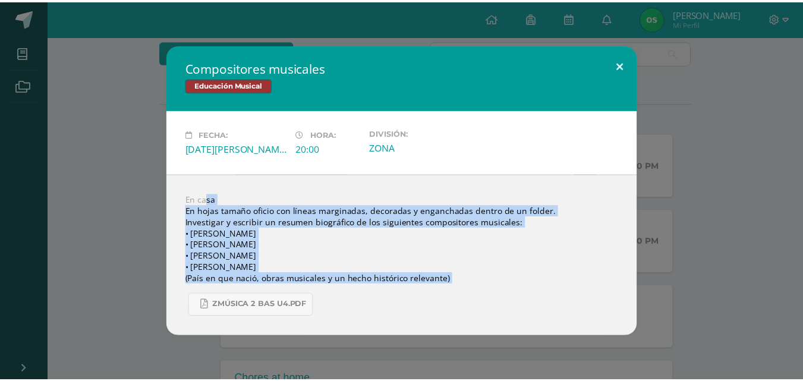
scroll to position [101, 0]
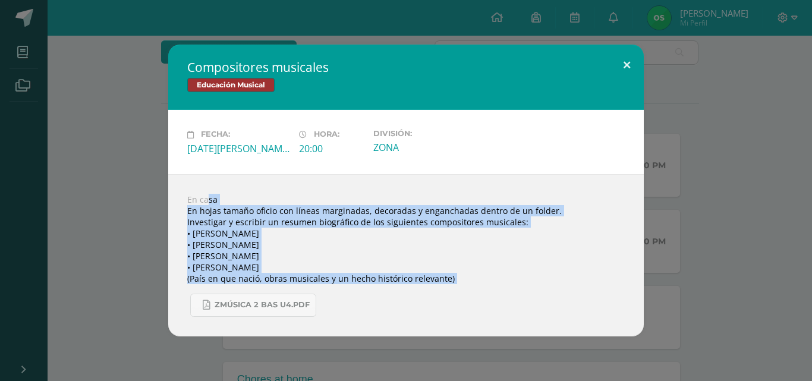
click at [625, 59] on button at bounding box center [627, 65] width 34 height 40
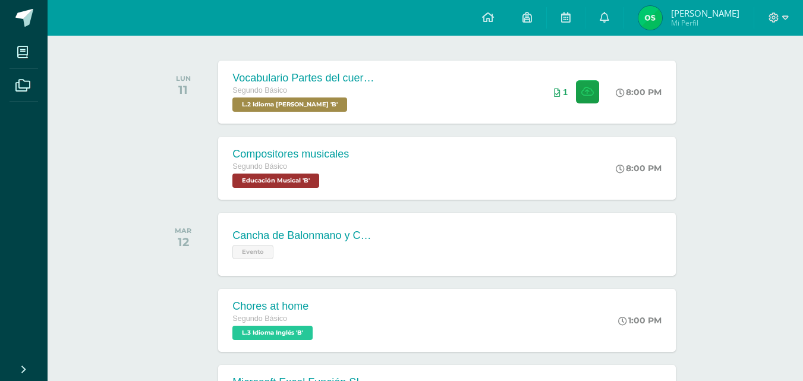
scroll to position [178, 0]
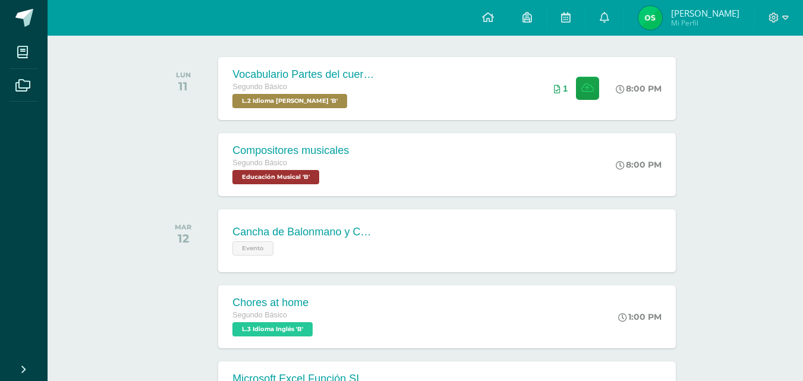
drag, startPoint x: 769, startPoint y: 141, endPoint x: 765, endPoint y: 172, distance: 31.2
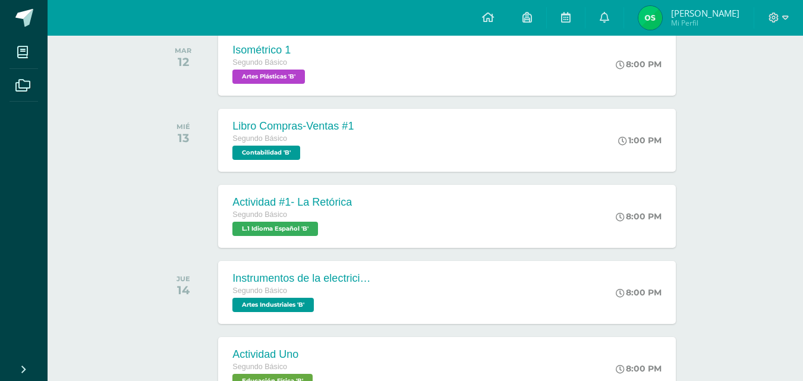
scroll to position [668, 0]
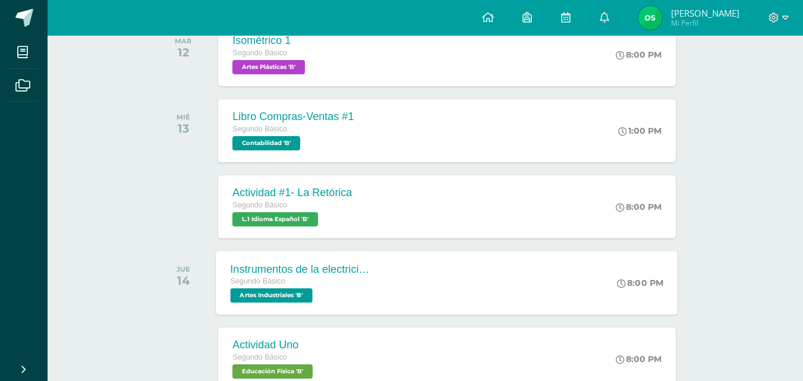
click at [277, 295] on span "Artes Industriales 'B'" at bounding box center [272, 295] width 82 height 14
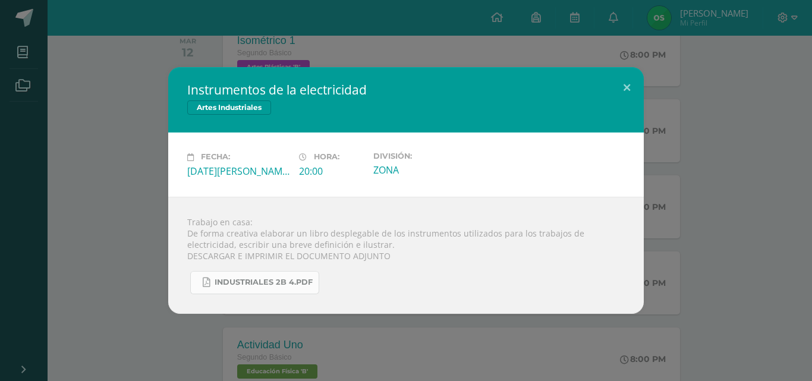
click at [282, 284] on span "INDUSTRIALES 2B 4.pdf" at bounding box center [264, 283] width 98 height 10
click at [628, 82] on button at bounding box center [627, 87] width 34 height 40
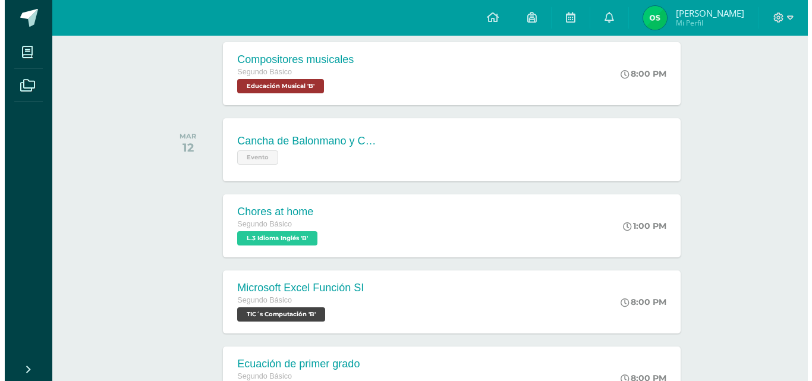
scroll to position [2, 0]
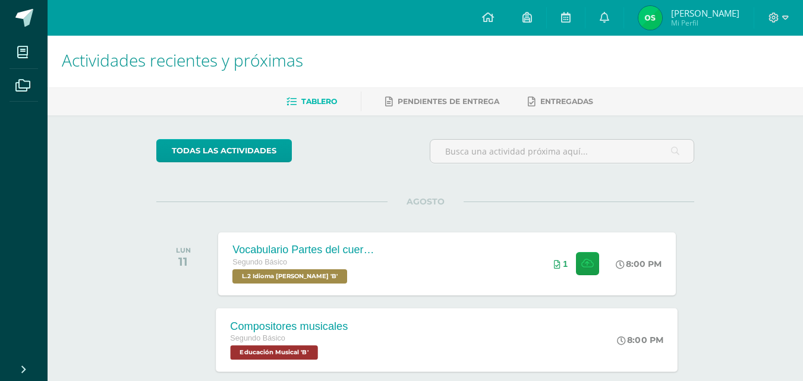
click at [284, 345] on div "Segundo Básico" at bounding box center [290, 338] width 118 height 13
